Goal: Find specific page/section

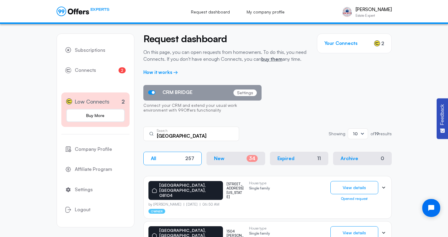
click at [67, 13] on icon at bounding box center [73, 12] width 33 height 10
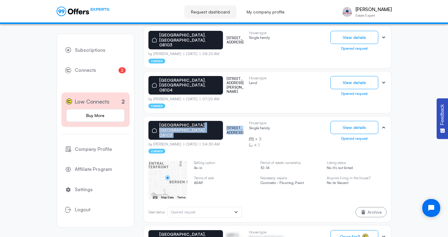
scroll to position [416, 0]
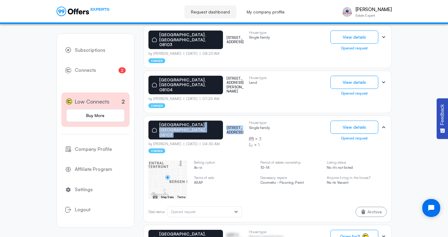
click at [77, 9] on icon at bounding box center [75, 12] width 5 height 6
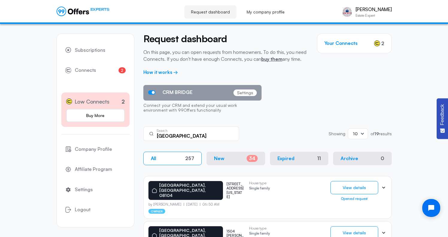
click at [176, 131] on label "Search" at bounding box center [184, 130] width 54 height 4
click at [175, 133] on input "[GEOGRAPHIC_DATA]" at bounding box center [195, 136] width 77 height 7
click at [175, 134] on input "[GEOGRAPHIC_DATA]" at bounding box center [195, 136] width 77 height 7
click at [71, 17] on div "EXPERTS" at bounding box center [83, 12] width 53 height 11
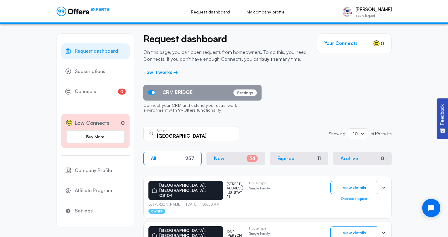
type input "[GEOGRAPHIC_DATA]"
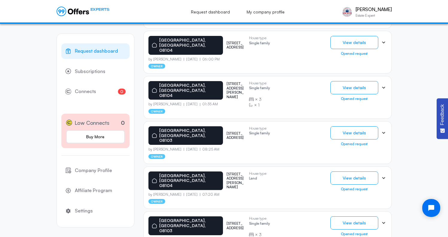
scroll to position [352, 0]
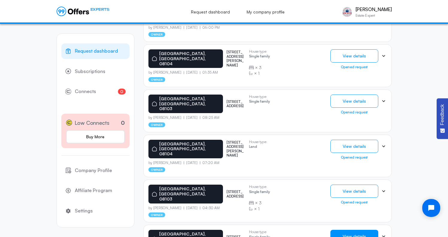
click at [340, 230] on button "View details" at bounding box center [354, 236] width 48 height 13
